Goal: Navigation & Orientation: Find specific page/section

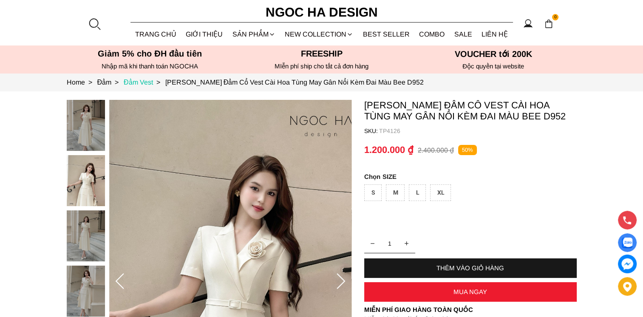
click at [154, 79] on link "Đầm Vest >" at bounding box center [145, 82] width 42 height 7
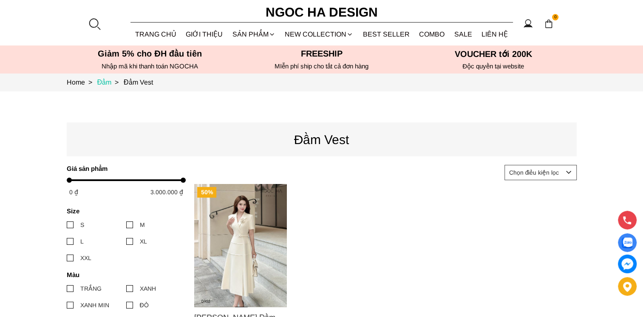
click at [110, 82] on link "Đầm >" at bounding box center [110, 82] width 27 height 7
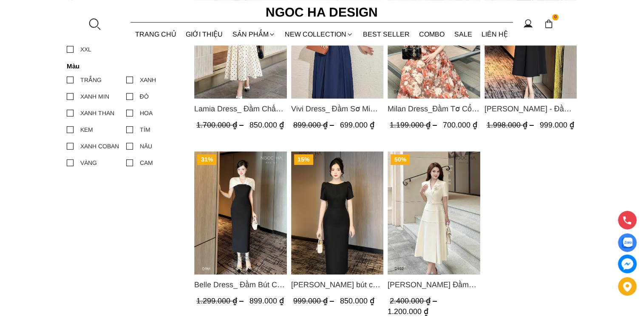
scroll to position [340, 0]
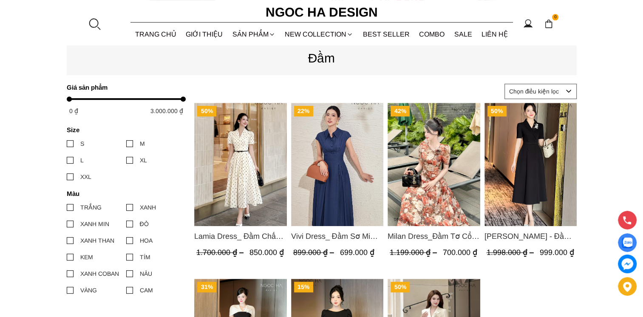
click at [320, 169] on img "Product image - Vivi Dress_ Đầm Sơ Mi Rớt Vai Bò Lụa Màu Xanh D1000" at bounding box center [337, 164] width 93 height 123
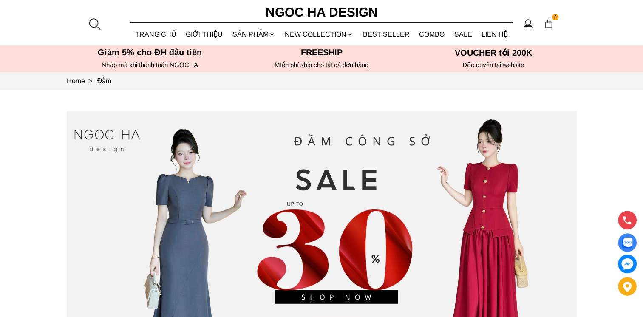
scroll to position [0, 0]
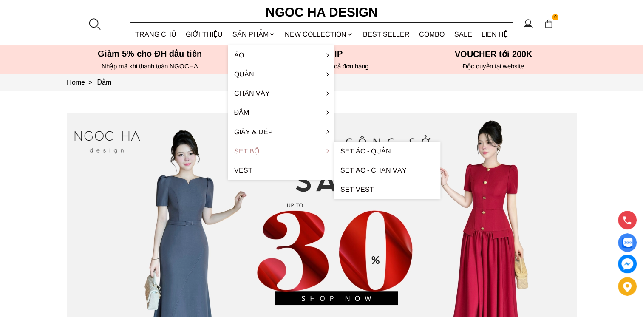
click at [265, 150] on link "Set Bộ" at bounding box center [281, 150] width 106 height 19
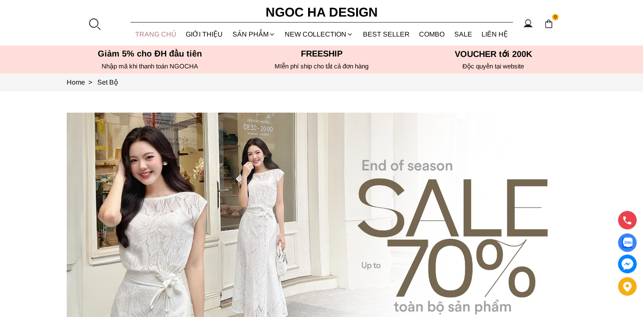
click at [149, 31] on link "TRANG CHỦ" at bounding box center [155, 34] width 51 height 23
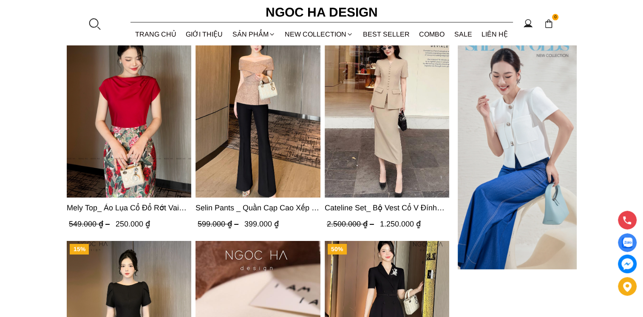
scroll to position [2692, 0]
